Goal: Find contact information: Find contact information

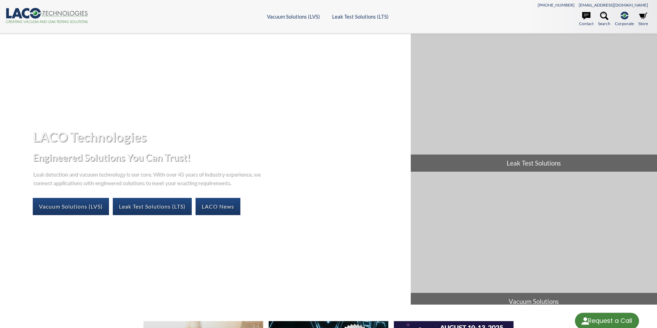
select select "Language Translate Widget"
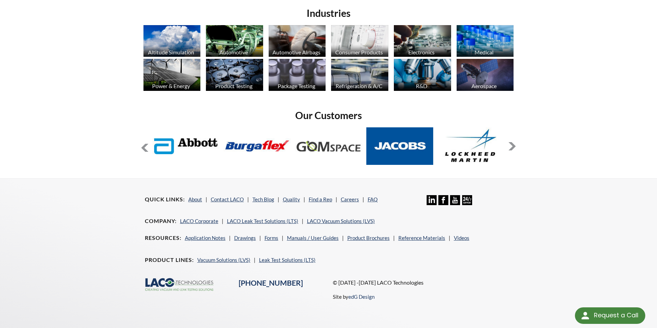
scroll to position [548, 0]
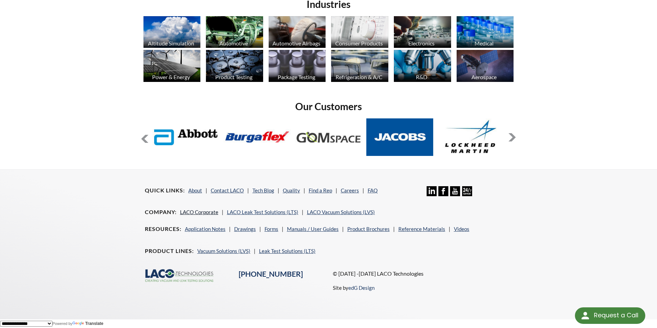
click at [210, 212] on link "LACO Corporate" at bounding box center [199, 212] width 38 height 6
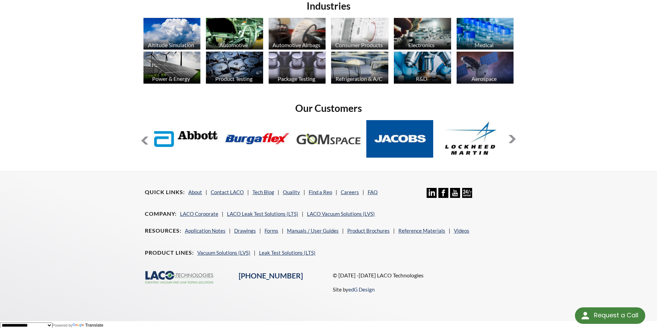
scroll to position [548, 0]
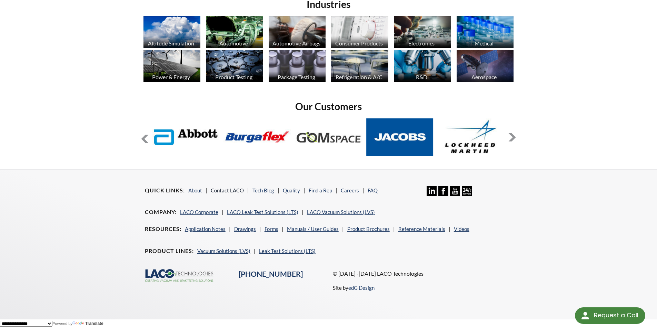
click at [224, 189] on link "Contact LACO" at bounding box center [227, 191] width 33 height 6
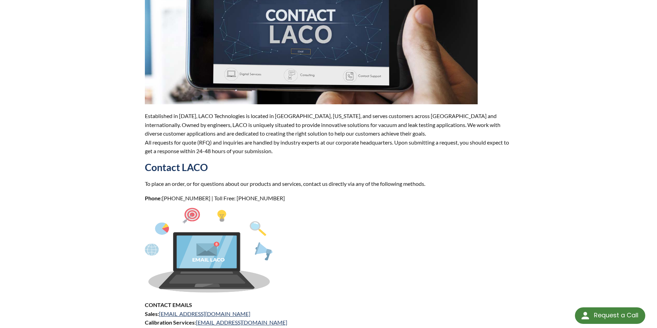
scroll to position [103, 0]
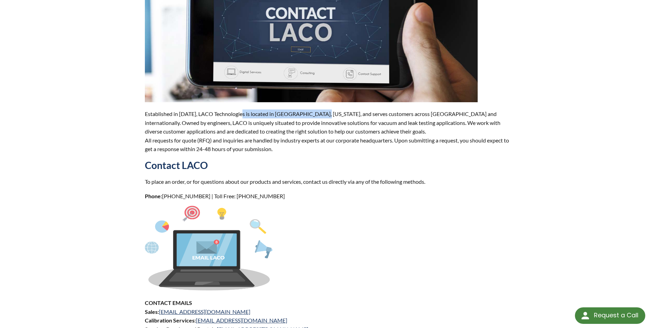
drag, startPoint x: 242, startPoint y: 115, endPoint x: 318, endPoint y: 114, distance: 76.2
click at [318, 114] on p "Established in 1975, LACO Technologies is located in Salt Lake City, Utah, and …" at bounding box center [328, 132] width 367 height 44
